Goal: Task Accomplishment & Management: Use online tool/utility

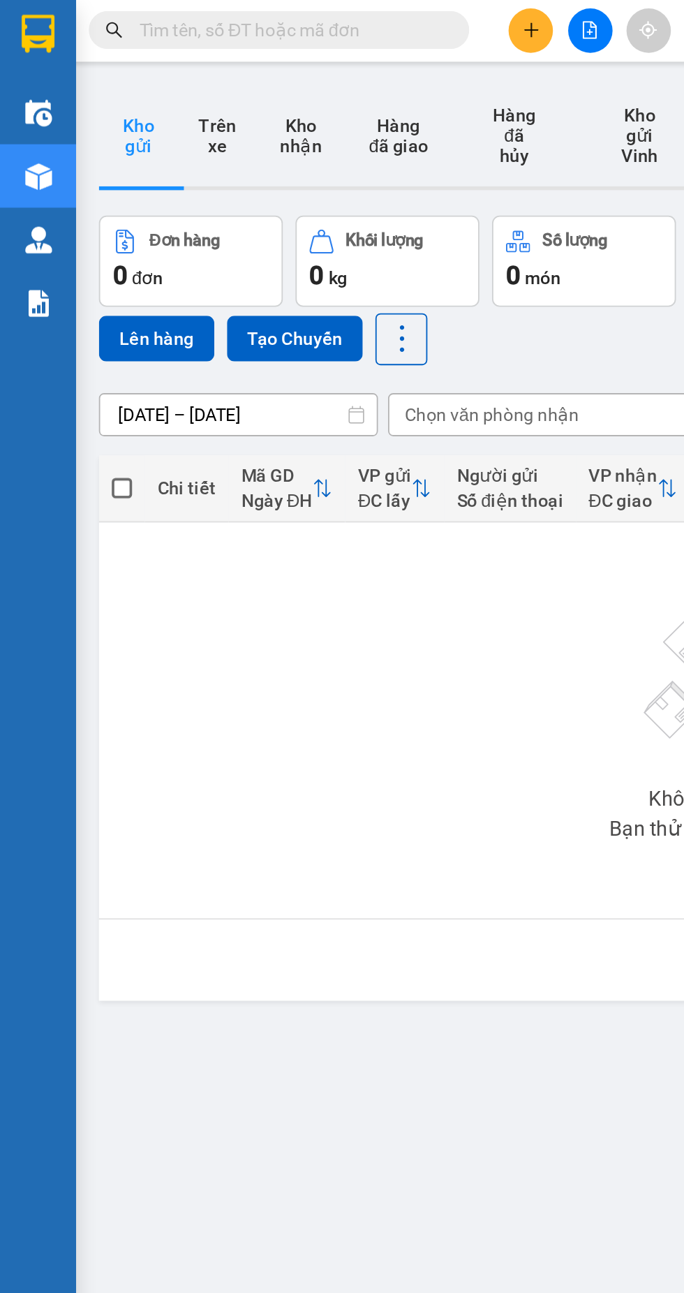
click at [325, 17] on icon "file-add" at bounding box center [325, 18] width 8 height 10
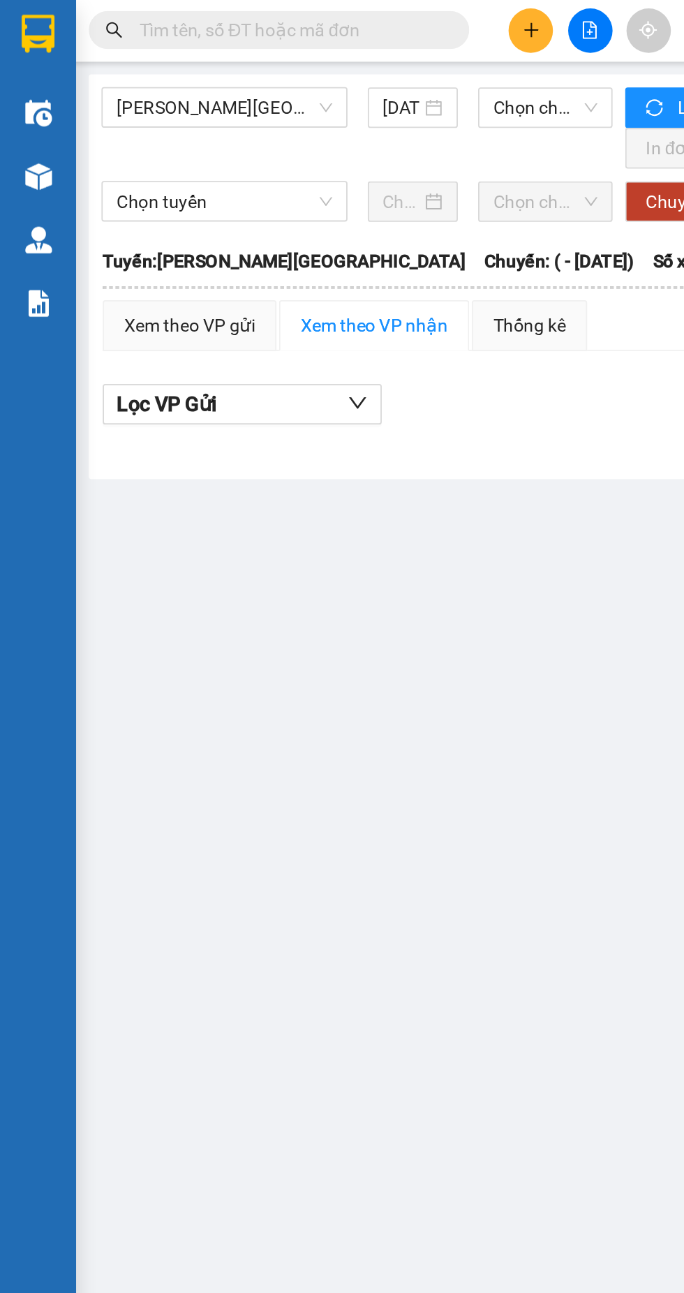
click at [132, 61] on span "[PERSON_NAME][GEOGRAPHIC_DATA]" at bounding box center [123, 60] width 119 height 21
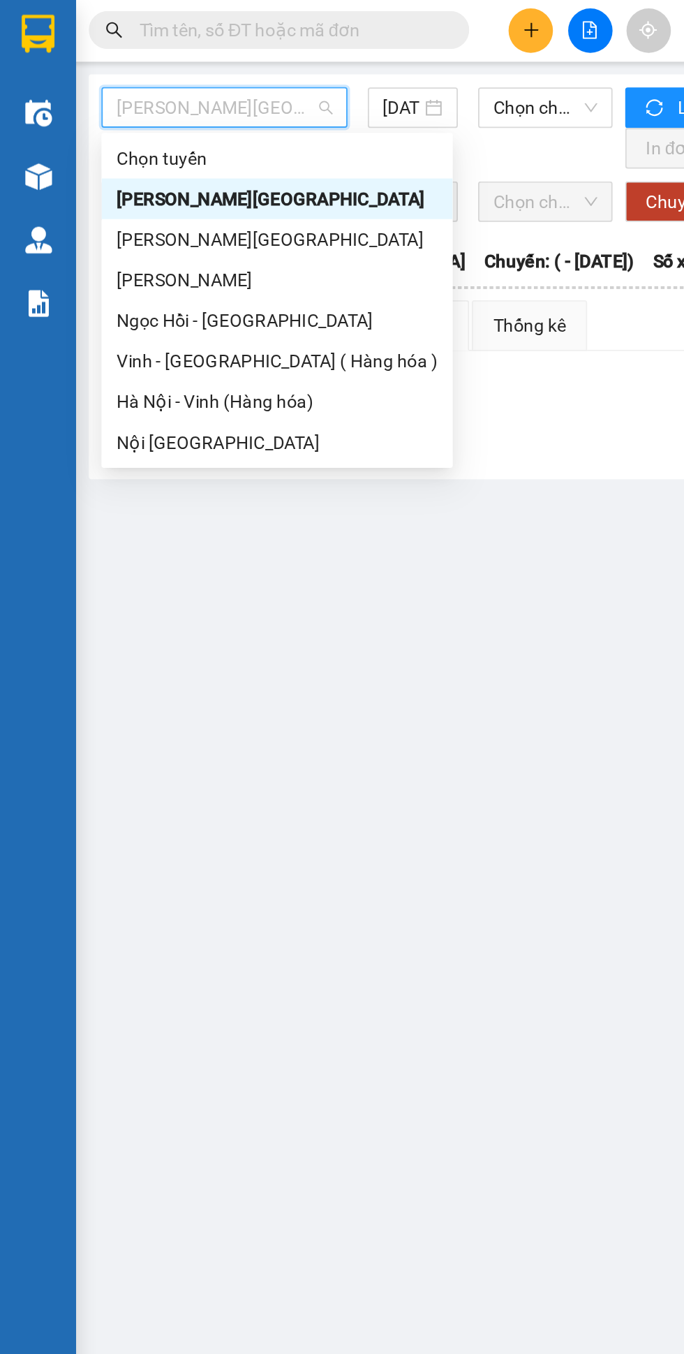
click at [129, 221] on div "Hà Nội - Vinh (Hàng hóa)" at bounding box center [152, 221] width 177 height 15
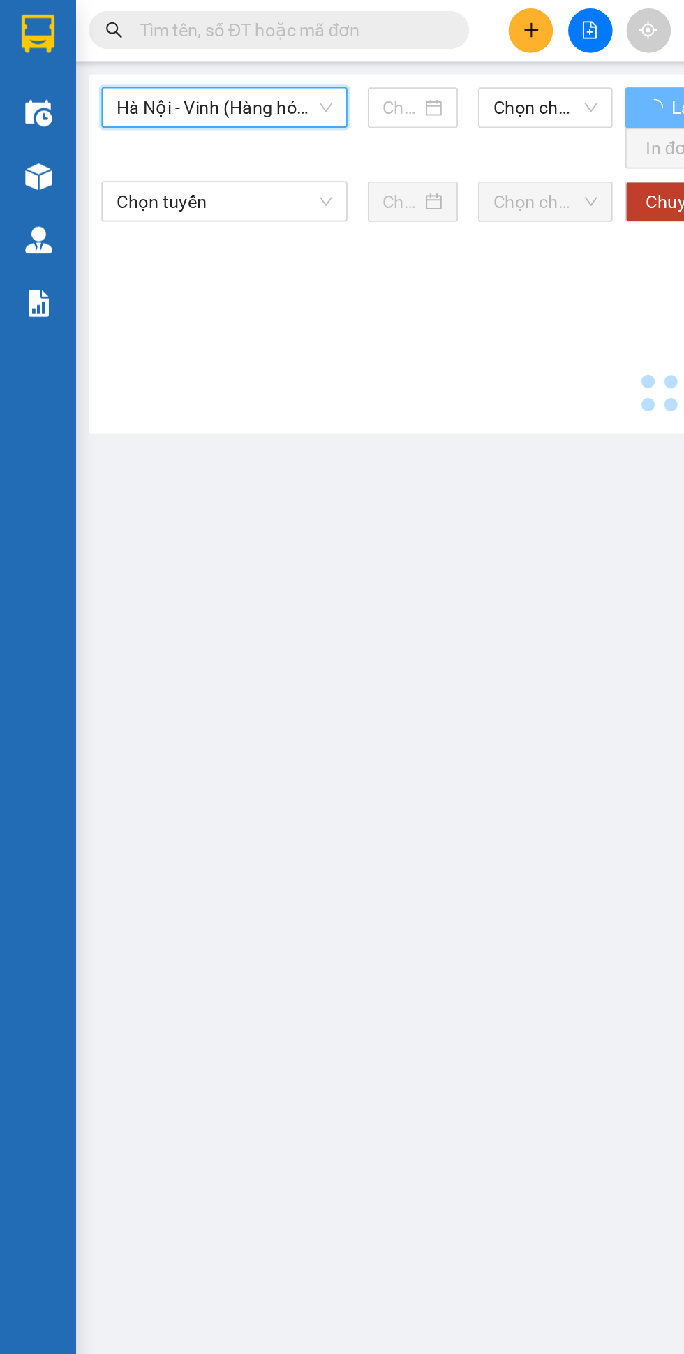
type input "[DATE]"
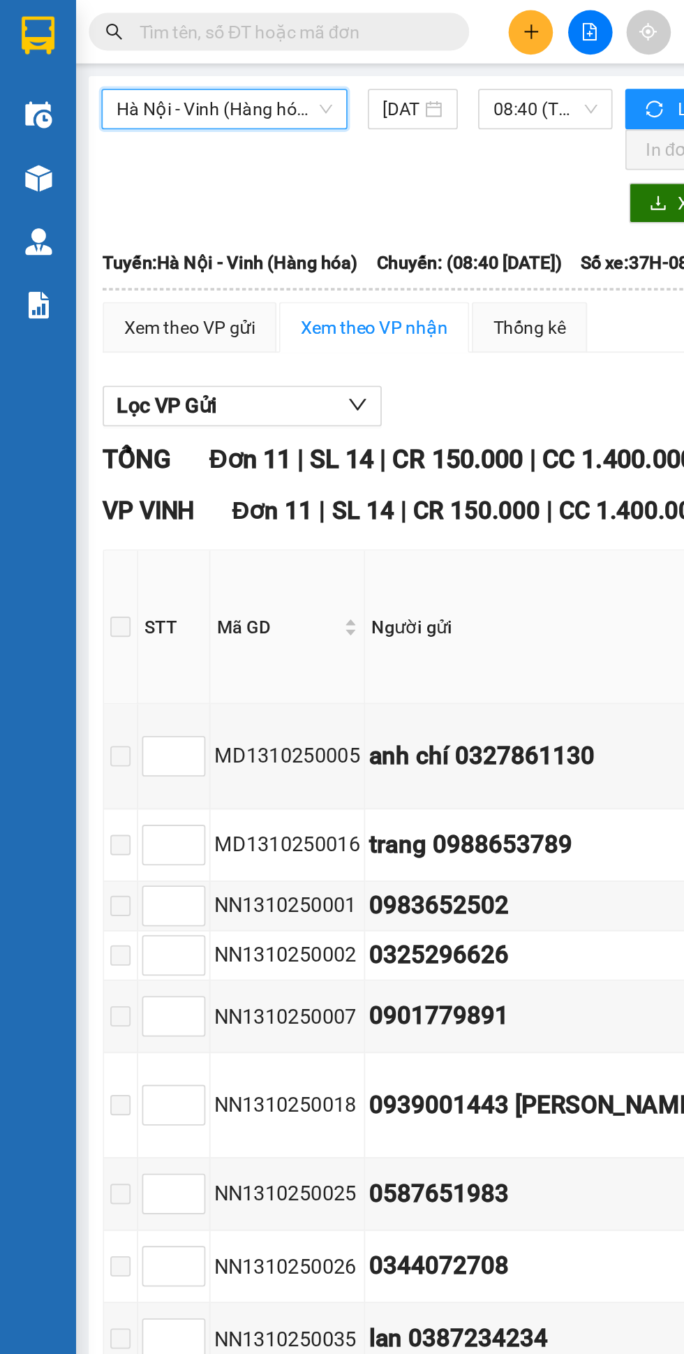
click at [20, 66] on img at bounding box center [21, 63] width 15 height 15
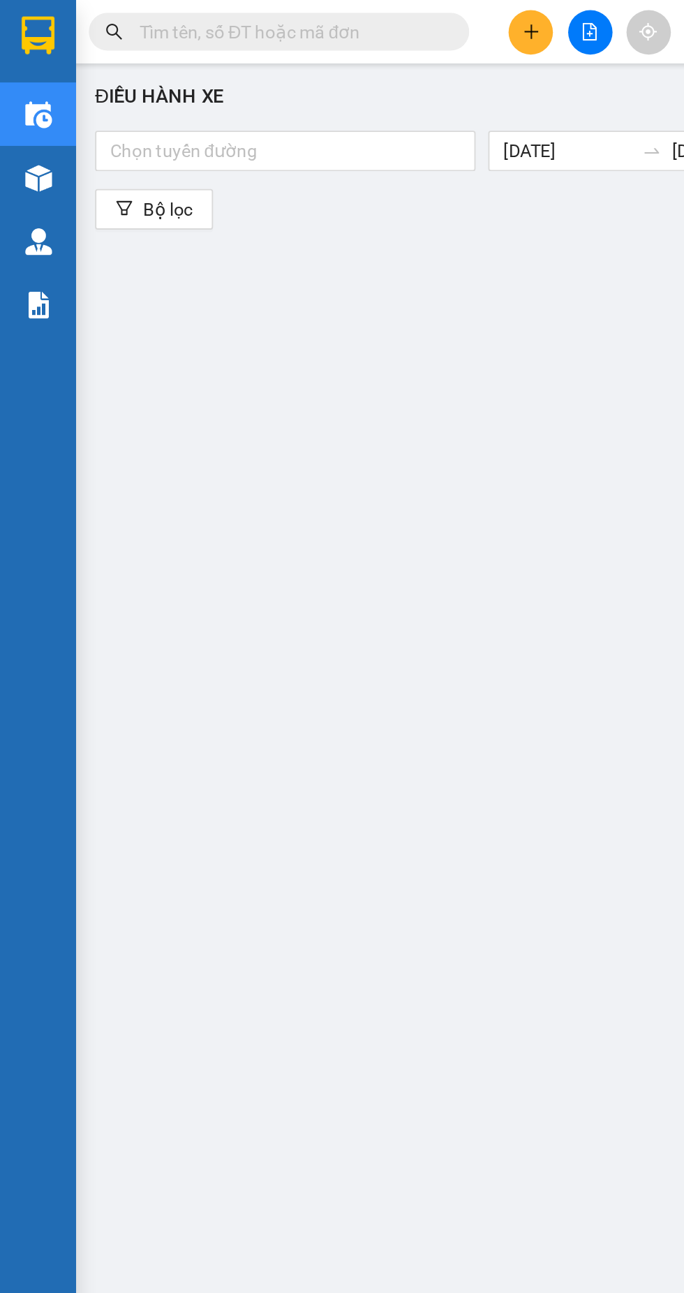
click at [317, 154] on div "Điều hành xe Chọn tuyến đường [DATE] [DATE] Tạo chuyến hàng Bộ lọc" at bounding box center [363, 604] width 628 height 1125
click at [168, 79] on div at bounding box center [157, 83] width 203 height 17
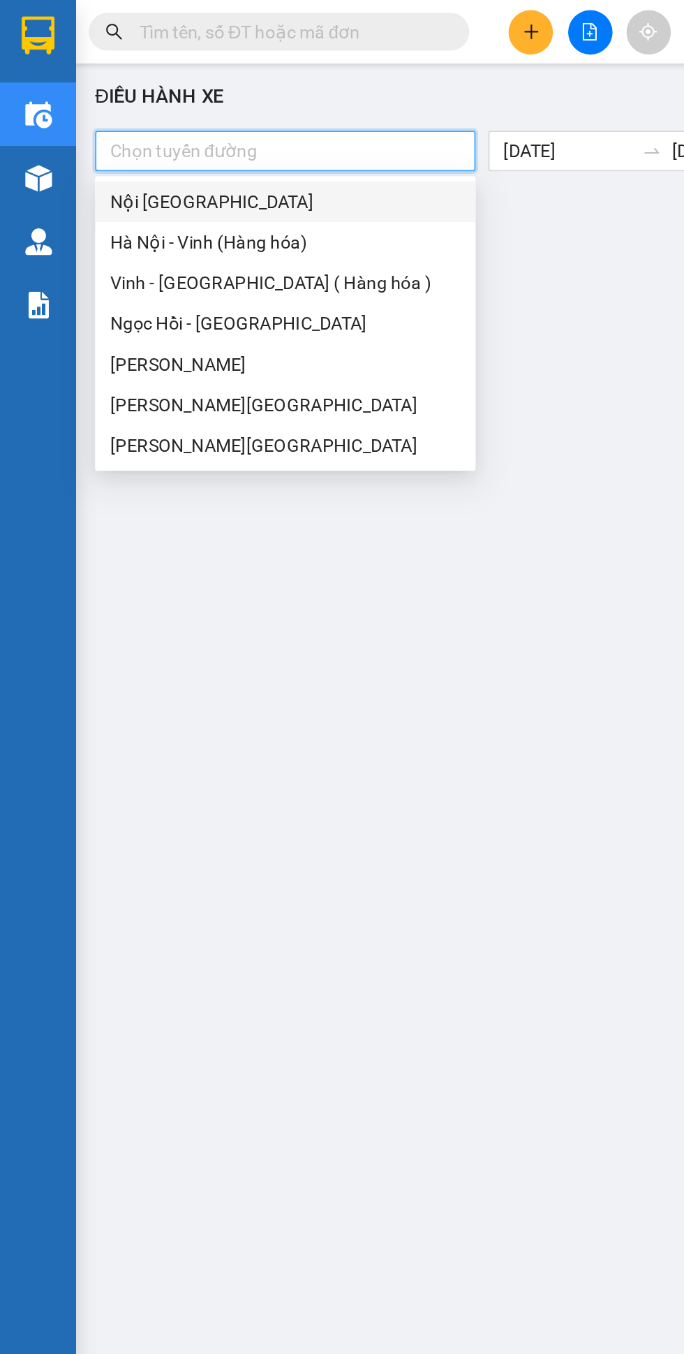
click at [139, 132] on div "Hà Nội - Vinh (Hàng hóa)" at bounding box center [157, 133] width 193 height 15
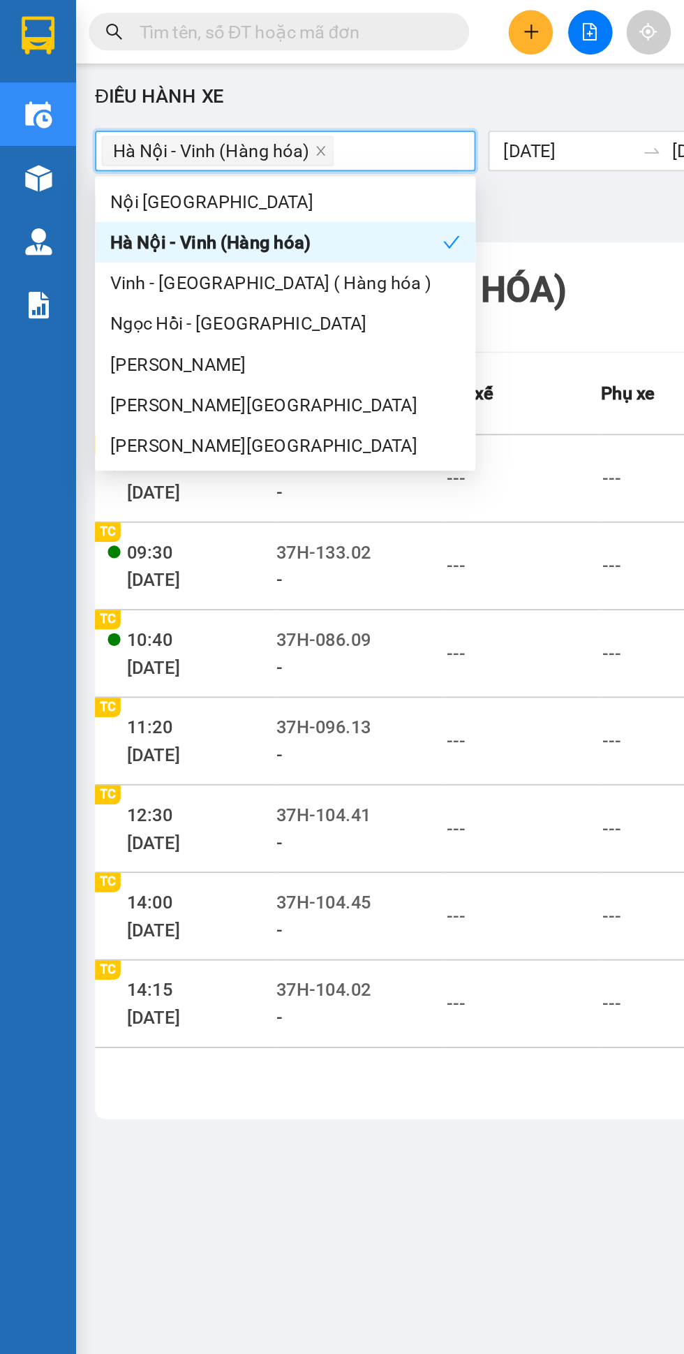
click at [341, 115] on div "Bộ lọc" at bounding box center [362, 115] width 621 height 22
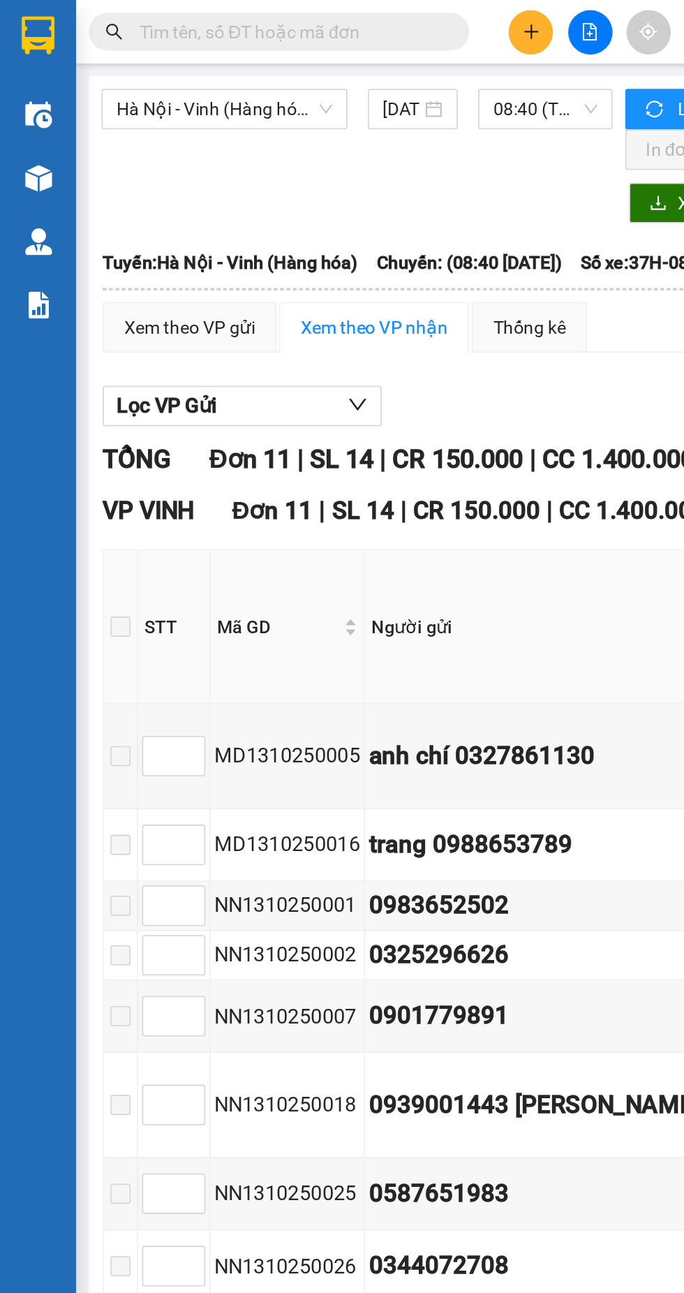
click at [295, 63] on span "08:40 (TC) - 37H-086.38" at bounding box center [300, 60] width 57 height 21
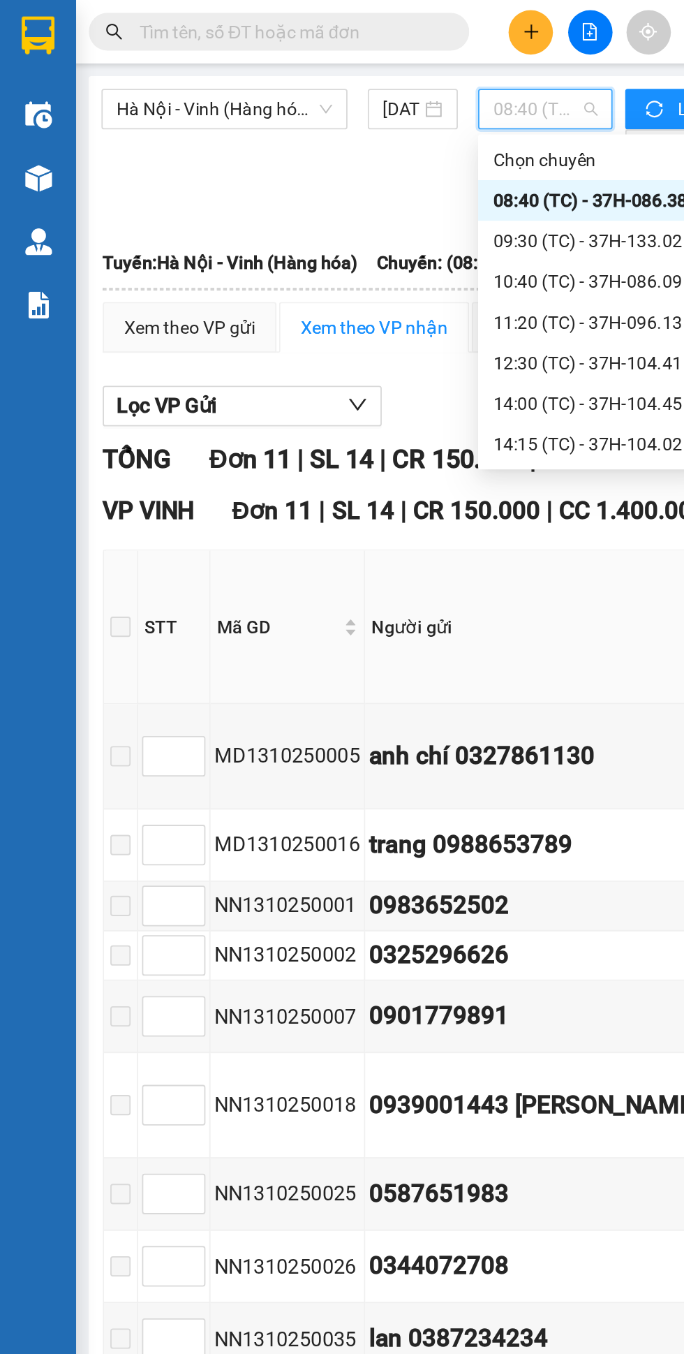
click at [314, 133] on div "09:30 (TC) - 37H-133.02" at bounding box center [326, 132] width 109 height 15
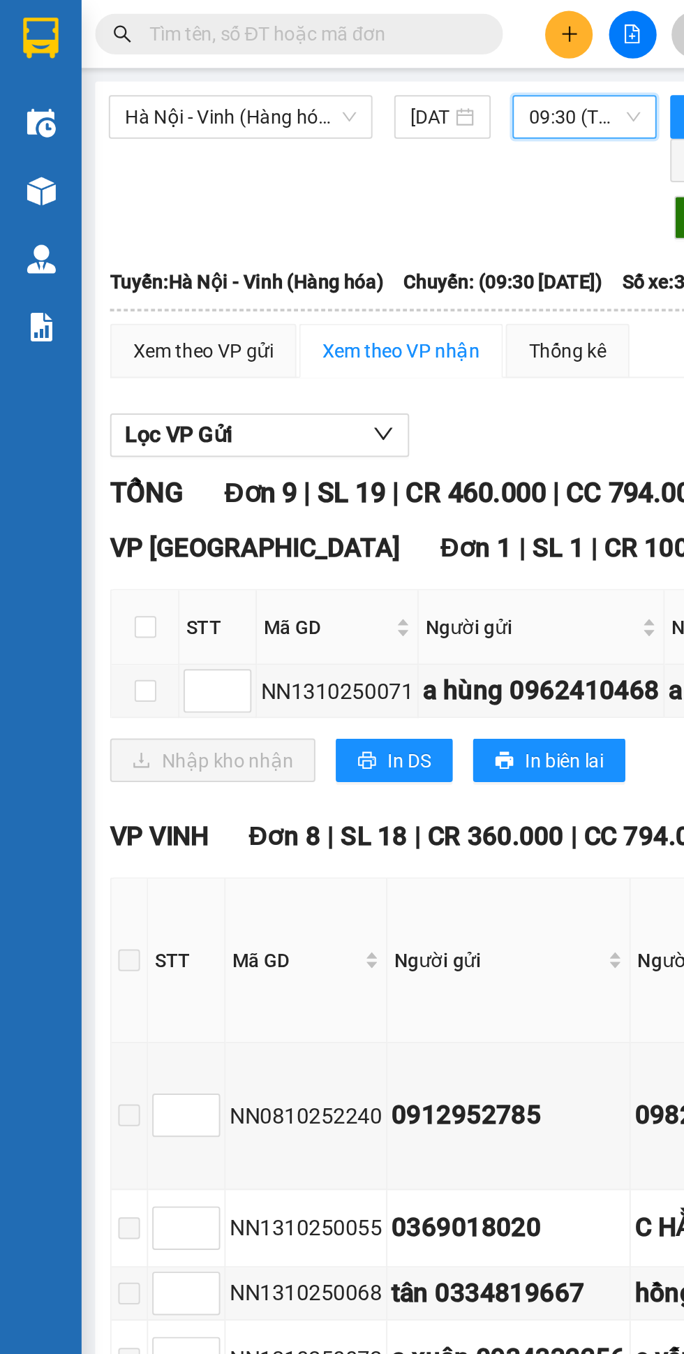
click at [20, 20] on img at bounding box center [21, 19] width 18 height 21
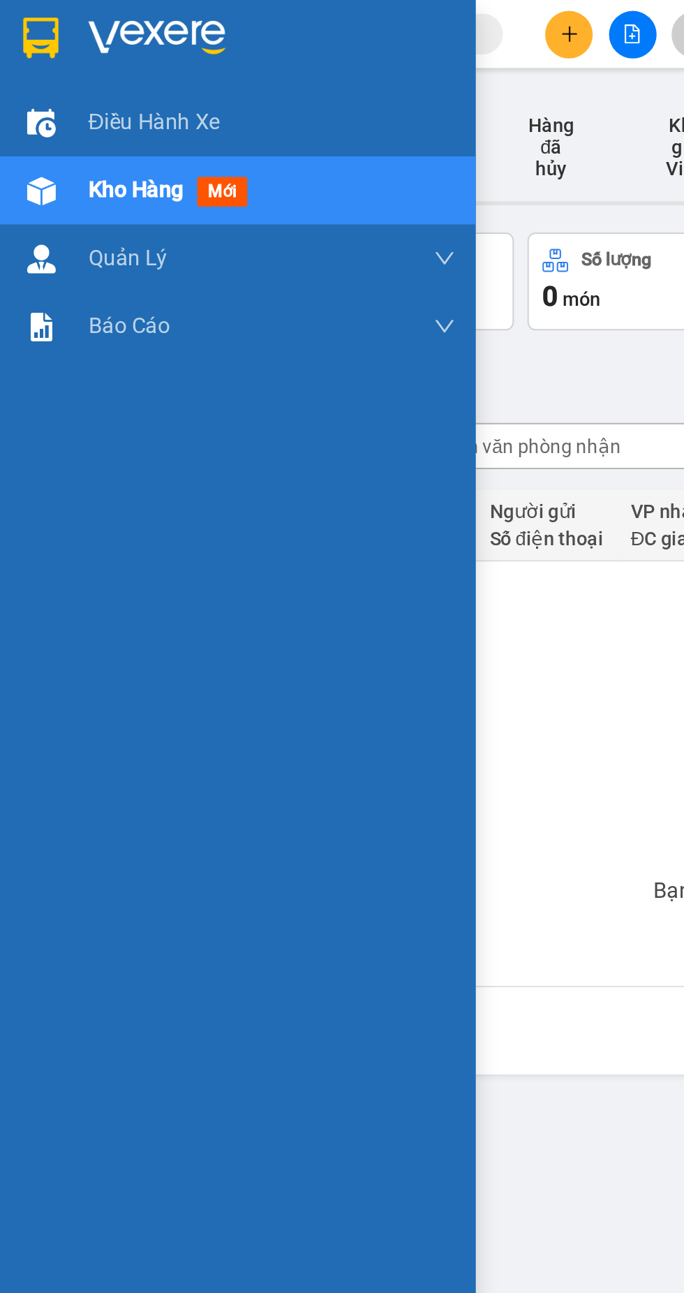
click at [314, 412] on div "Không có đơn hàng nào. Bạn thử điều chỉnh lại bộ lọc nhé!" at bounding box center [417, 397] width 713 height 209
